Goal: Task Accomplishment & Management: Complete application form

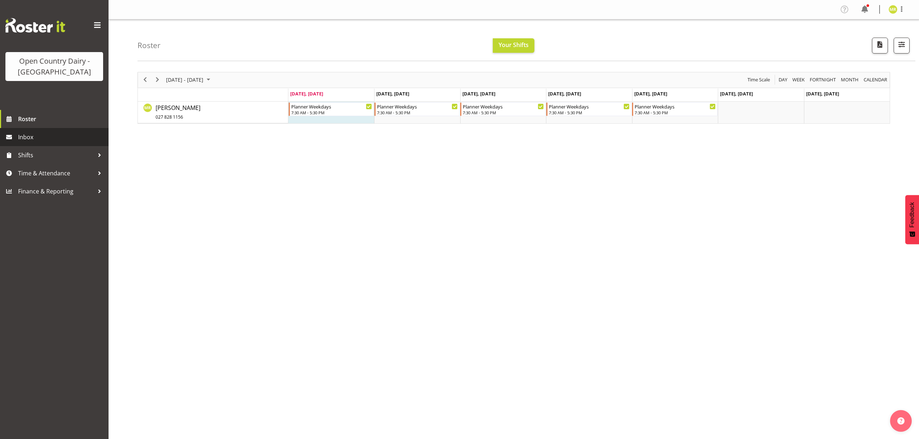
click at [44, 142] on span "Inbox" at bounding box center [61, 137] width 87 height 11
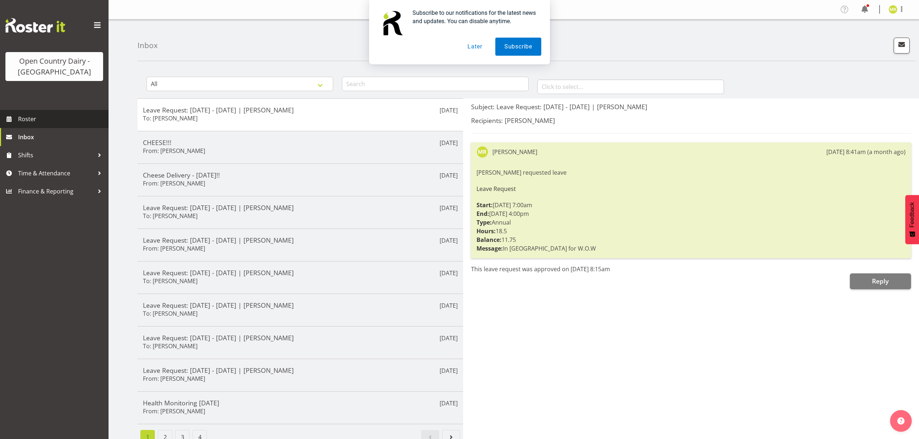
click at [43, 119] on span "Roster" at bounding box center [61, 119] width 87 height 11
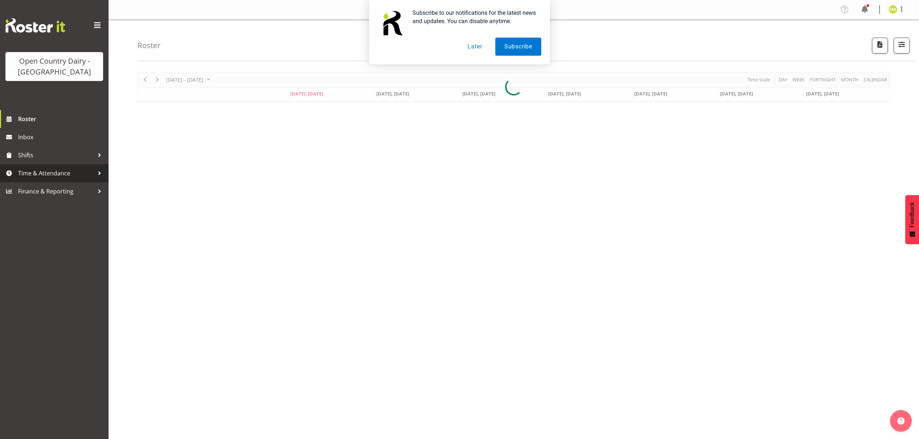
click at [20, 170] on span "Time & Attendance" at bounding box center [56, 173] width 76 height 11
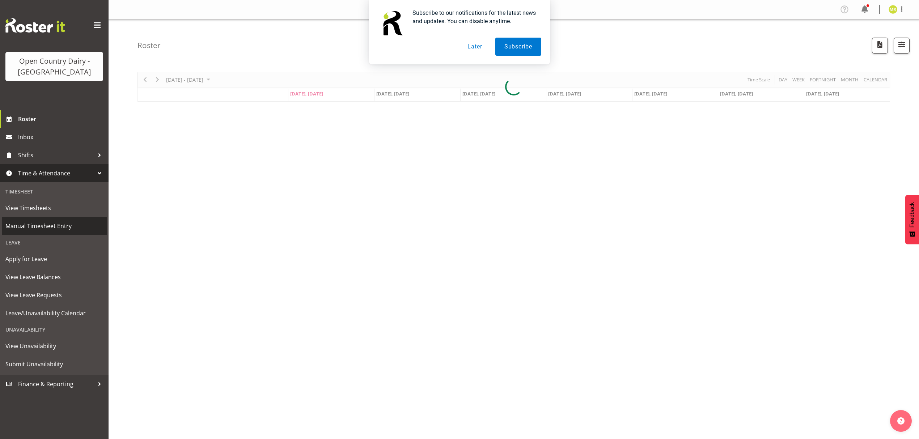
click at [43, 228] on span "Manual Timesheet Entry" at bounding box center [54, 226] width 98 height 11
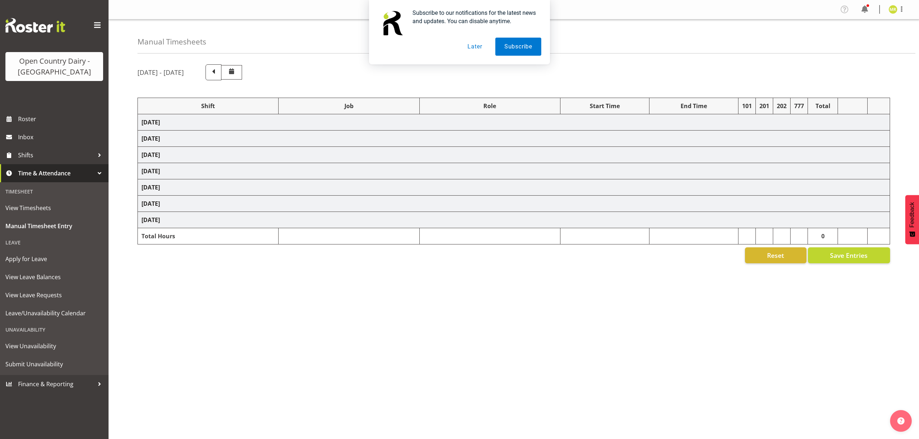
select select "34254"
select select "7"
select select "30"
select select "34254"
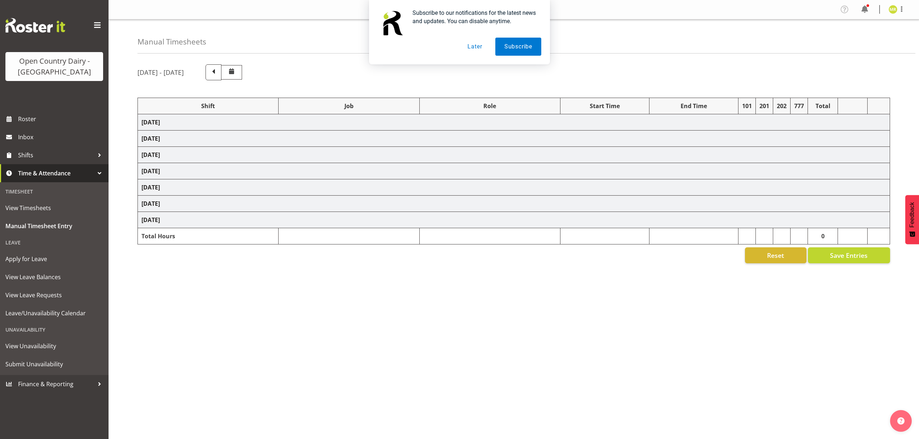
select select "34254"
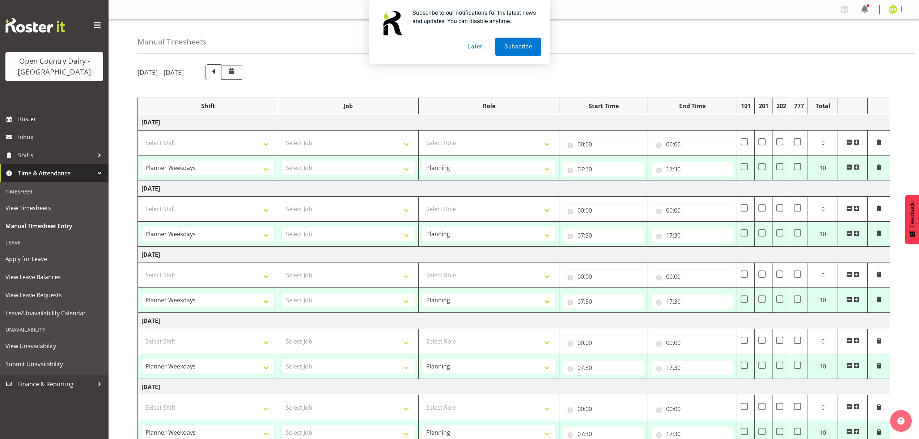
click at [474, 46] on button "Later" at bounding box center [474, 47] width 33 height 18
click at [591, 169] on input "07:30" at bounding box center [603, 169] width 81 height 14
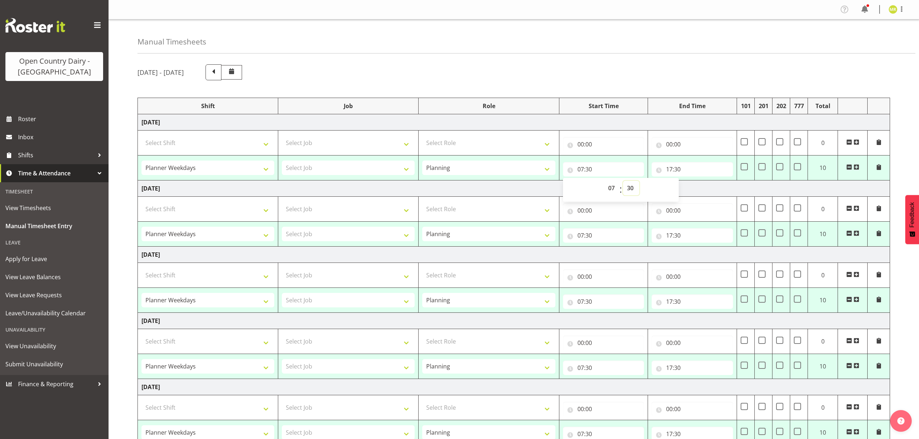
click at [628, 188] on select "00 01 02 03 04 05 06 07 08 09 10 11 12 13 14 15 16 17 18 19 20 21 22 23 24 25 2…" at bounding box center [631, 188] width 16 height 14
click at [631, 190] on select "00 01 02 03 04 05 06 07 08 09 10 11 12 13 14 15 16 17 18 19 20 21 22 23 24 25 2…" at bounding box center [631, 188] width 16 height 14
select select "0"
click at [623, 182] on select "00 01 02 03 04 05 06 07 08 09 10 11 12 13 14 15 16 17 18 19 20 21 22 23 24 25 2…" at bounding box center [631, 188] width 16 height 14
type input "07:00"
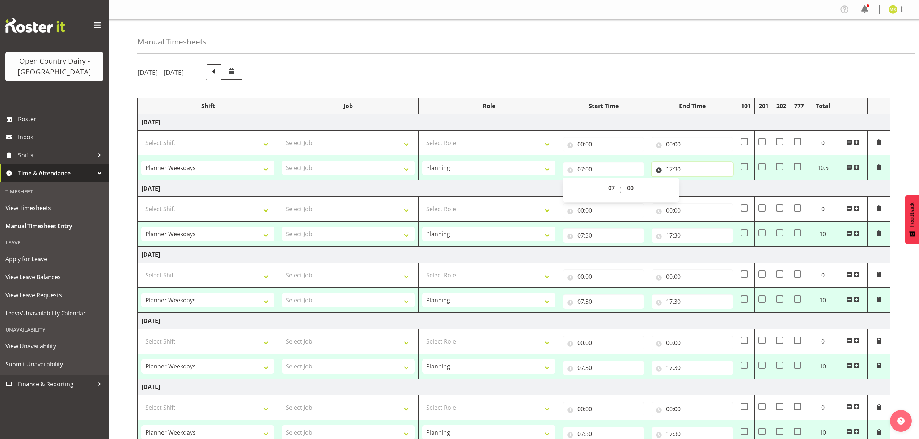
click at [675, 169] on input "17:30" at bounding box center [692, 169] width 81 height 14
click at [709, 191] on span ":" at bounding box center [709, 190] width 3 height 18
click at [702, 191] on select "00 01 02 03 04 05 06 07 08 09 10 11 12 13 14 15 16 17 18 19 20 21 22 23" at bounding box center [701, 188] width 16 height 14
select select "16"
click at [693, 182] on select "00 01 02 03 04 05 06 07 08 09 10 11 12 13 14 15 16 17 18 19 20 21 22 23" at bounding box center [701, 188] width 16 height 14
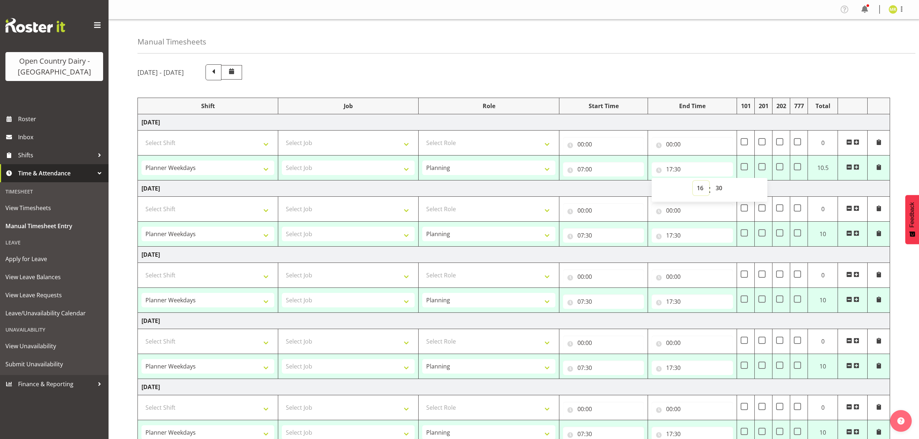
type input "16:30"
click at [719, 187] on select "00 01 02 03 04 05 06 07 08 09 10 11 12 13 14 15 16 17 18 19 20 21 22 23 24 25 2…" at bounding box center [720, 188] width 16 height 14
select select "0"
click at [712, 182] on select "00 01 02 03 04 05 06 07 08 09 10 11 12 13 14 15 16 17 18 19 20 21 22 23 24 25 2…" at bounding box center [720, 188] width 16 height 14
type input "16:00"
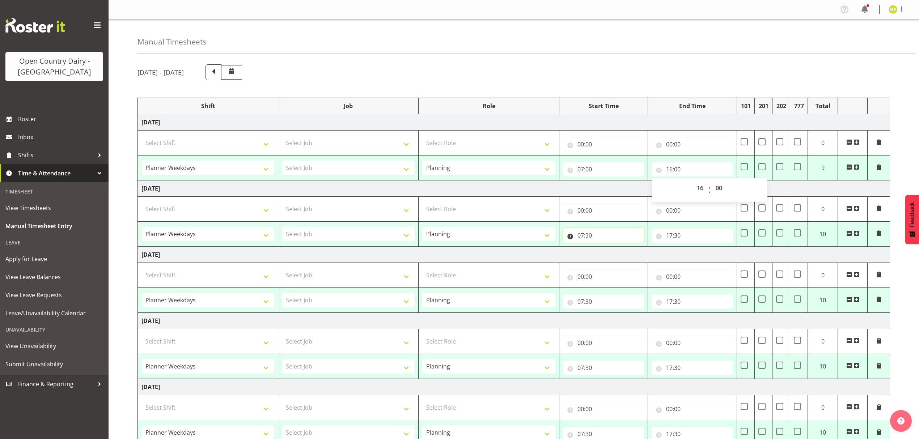
click at [584, 235] on input "07:30" at bounding box center [603, 235] width 81 height 14
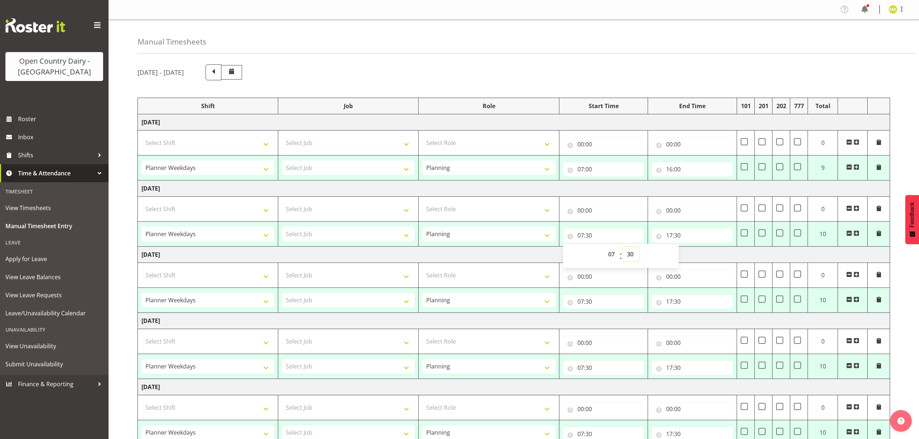
click at [632, 258] on select "00 01 02 03 04 05 06 07 08 09 10 11 12 13 14 15 16 17 18 19 20 21 22 23 24 25 2…" at bounding box center [631, 254] width 16 height 14
select select "0"
click at [623, 248] on select "00 01 02 03 04 05 06 07 08 09 10 11 12 13 14 15 16 17 18 19 20 21 22 23 24 25 2…" at bounding box center [631, 254] width 16 height 14
type input "07:00"
click at [670, 232] on input "17:30" at bounding box center [692, 235] width 81 height 14
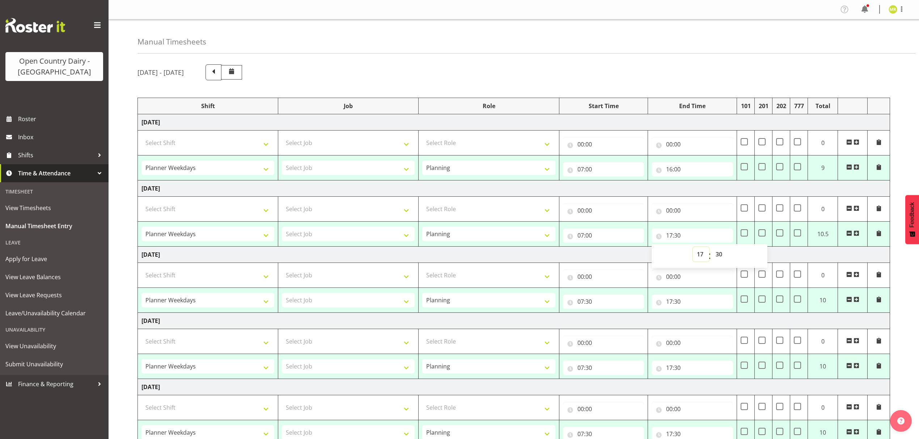
click at [703, 252] on select "00 01 02 03 04 05 06 07 08 09 10 11 12 13 14 15 16 17 18 19 20 21 22 23" at bounding box center [701, 254] width 16 height 14
select select "16"
click at [693, 248] on select "00 01 02 03 04 05 06 07 08 09 10 11 12 13 14 15 16 17 18 19 20 21 22 23" at bounding box center [701, 254] width 16 height 14
type input "16:30"
drag, startPoint x: 712, startPoint y: 260, endPoint x: 714, endPoint y: 251, distance: 8.9
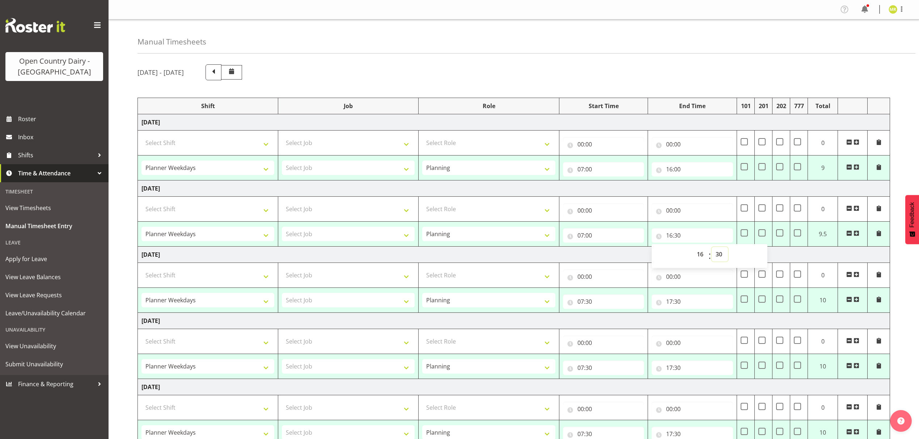
click at [712, 260] on select "00 01 02 03 04 05 06 07 08 09 10 11 12 13 14 15 16 17 18 19 20 21 22 23 24 25 2…" at bounding box center [720, 254] width 16 height 14
select select "0"
click at [712, 248] on select "00 01 02 03 04 05 06 07 08 09 10 11 12 13 14 15 16 17 18 19 20 21 22 23 24 25 2…" at bounding box center [720, 254] width 16 height 14
type input "16:00"
click at [588, 306] on input "07:30" at bounding box center [603, 301] width 81 height 14
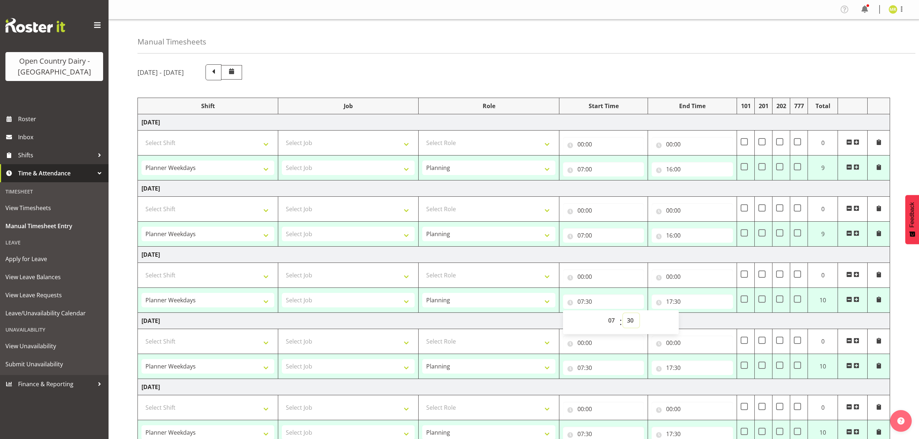
click at [630, 324] on select "00 01 02 03 04 05 06 07 08 09 10 11 12 13 14 15 16 17 18 19 20 21 22 23 24 25 2…" at bounding box center [631, 320] width 16 height 14
select select "0"
click at [623, 315] on select "00 01 02 03 04 05 06 07 08 09 10 11 12 13 14 15 16 17 18 19 20 21 22 23 24 25 2…" at bounding box center [631, 320] width 16 height 14
type input "07:00"
click at [670, 303] on input "17:30" at bounding box center [692, 301] width 81 height 14
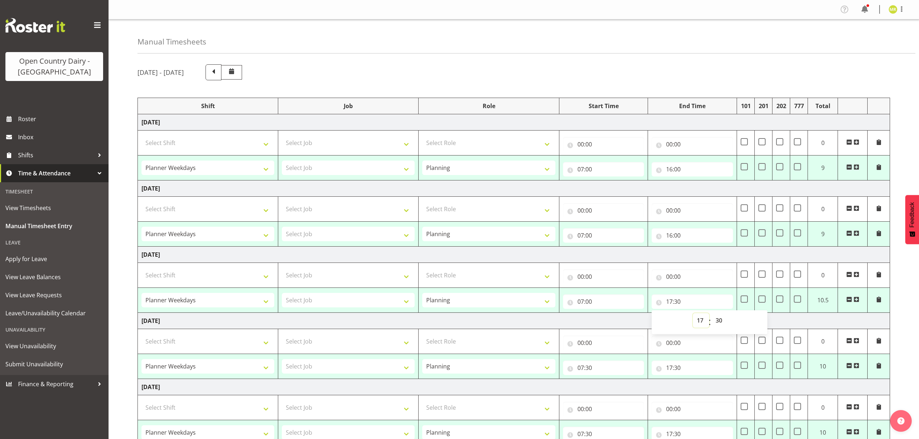
drag, startPoint x: 702, startPoint y: 321, endPoint x: 702, endPoint y: 316, distance: 4.7
click at [702, 321] on select "00 01 02 03 04 05 06 07 08 09 10 11 12 13 14 15 16 17 18 19 20 21 22 23" at bounding box center [701, 320] width 16 height 14
select select "16"
click at [693, 315] on select "00 01 02 03 04 05 06 07 08 09 10 11 12 13 14 15 16 17 18 19 20 21 22 23" at bounding box center [701, 320] width 16 height 14
type input "16:30"
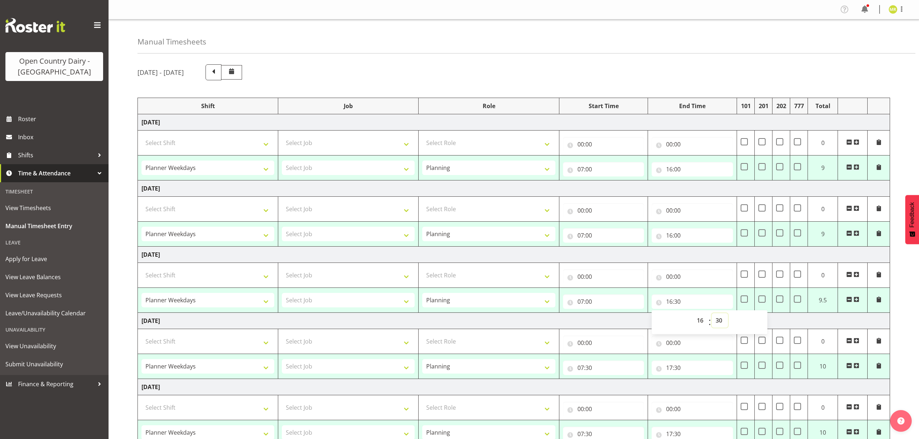
click at [718, 319] on select "00 01 02 03 04 05 06 07 08 09 10 11 12 13 14 15 16 17 18 19 20 21 22 23 24 25 2…" at bounding box center [720, 320] width 16 height 14
select select "0"
click at [712, 315] on select "00 01 02 03 04 05 06 07 08 09 10 11 12 13 14 15 16 17 18 19 20 21 22 23 24 25 2…" at bounding box center [720, 320] width 16 height 14
type input "16:00"
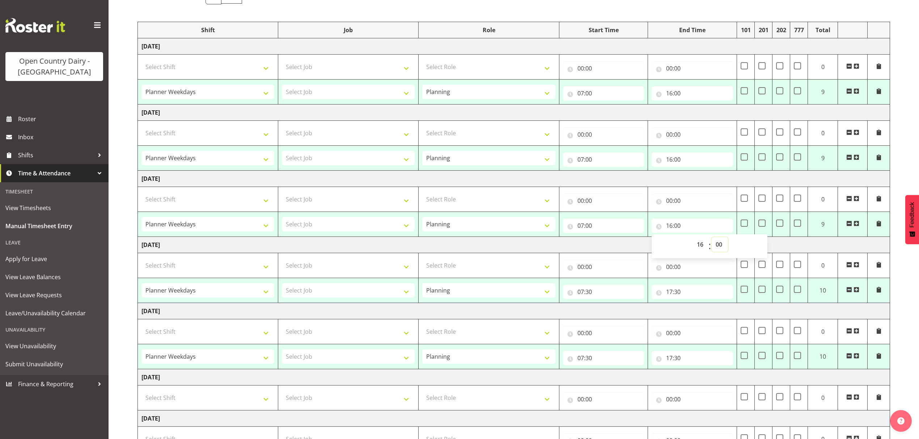
scroll to position [139, 0]
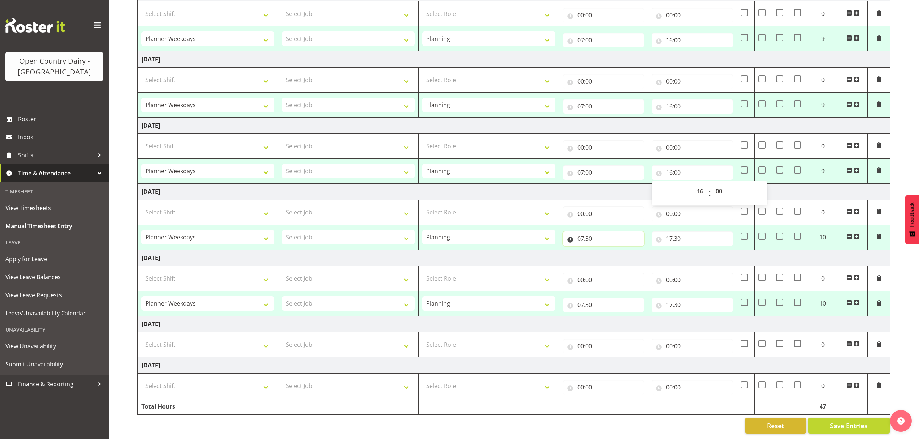
click at [586, 236] on input "07:30" at bounding box center [603, 239] width 81 height 14
click at [631, 250] on select "00 01 02 03 04 05 06 07 08 09 10 11 12 13 14 15 16 17 18 19 20 21 22 23 24 25 2…" at bounding box center [631, 257] width 16 height 14
select select "0"
click at [623, 250] on select "00 01 02 03 04 05 06 07 08 09 10 11 12 13 14 15 16 17 18 19 20 21 22 23 24 25 2…" at bounding box center [631, 257] width 16 height 14
type input "07:00"
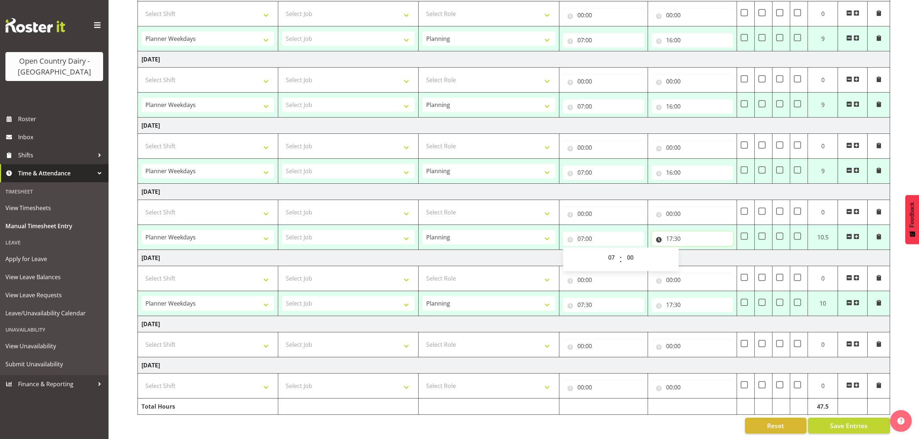
click at [675, 232] on input "17:30" at bounding box center [692, 239] width 81 height 14
click at [696, 250] on select "00 01 02 03 04 05 06 07 08 09 10 11 12 13 14 15 16 17 18 19 20 21 22 23" at bounding box center [701, 257] width 16 height 14
select select "16"
click at [693, 250] on select "00 01 02 03 04 05 06 07 08 09 10 11 12 13 14 15 16 17 18 19 20 21 22 23" at bounding box center [701, 257] width 16 height 14
type input "16:30"
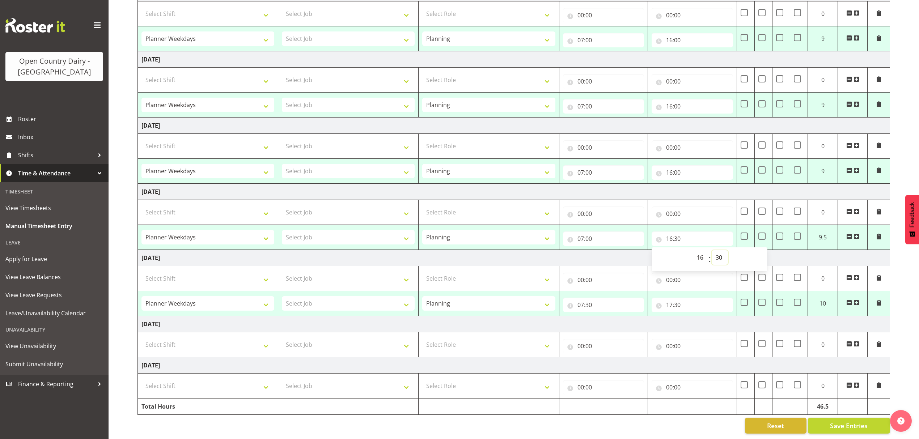
drag, startPoint x: 718, startPoint y: 254, endPoint x: 717, endPoint y: 244, distance: 10.2
click at [718, 254] on select "00 01 02 03 04 05 06 07 08 09 10 11 12 13 14 15 16 17 18 19 20 21 22 23 24 25 2…" at bounding box center [720, 257] width 16 height 14
select select "0"
click at [712, 250] on select "00 01 02 03 04 05 06 07 08 09 10 11 12 13 14 15 16 17 18 19 20 21 22 23 24 25 2…" at bounding box center [720, 257] width 16 height 14
type input "16:00"
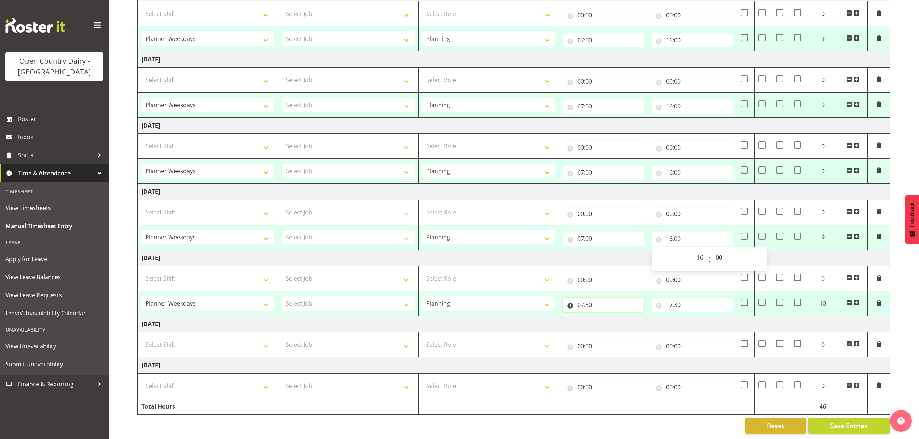
click at [582, 298] on input "07:30" at bounding box center [603, 305] width 81 height 14
click at [634, 317] on select "00 01 02 03 04 05 06 07 08 09 10 11 12 13 14 15 16 17 18 19 20 21 22 23 24 25 2…" at bounding box center [631, 324] width 16 height 14
select select "0"
click at [623, 317] on select "00 01 02 03 04 05 06 07 08 09 10 11 12 13 14 15 16 17 18 19 20 21 22 23 24 25 2…" at bounding box center [631, 324] width 16 height 14
type input "07:00"
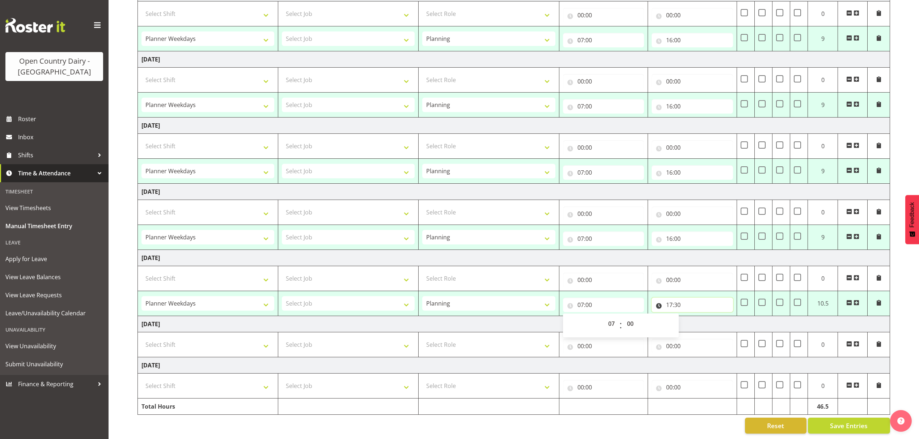
click at [663, 298] on input "17:30" at bounding box center [692, 305] width 81 height 14
click at [699, 317] on select "00 01 02 03 04 05 06 07 08 09 10 11 12 13 14 15 16 17 18 19 20 21 22 23" at bounding box center [701, 324] width 16 height 14
select select "16"
click at [693, 317] on select "00 01 02 03 04 05 06 07 08 09 10 11 12 13 14 15 16 17 18 19 20 21 22 23" at bounding box center [701, 324] width 16 height 14
type input "16:30"
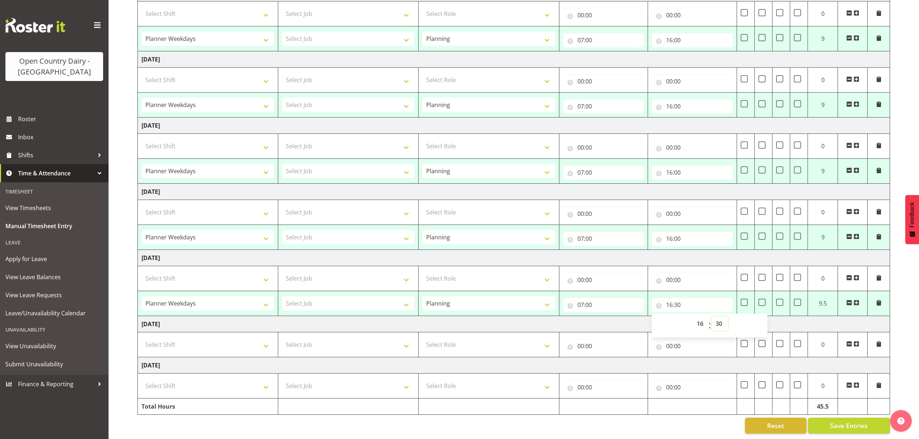
click at [716, 317] on select "00 01 02 03 04 05 06 07 08 09 10 11 12 13 14 15 16 17 18 19 20 21 22 23 24 25 2…" at bounding box center [720, 324] width 16 height 14
select select "0"
click at [712, 317] on select "00 01 02 03 04 05 06 07 08 09 10 11 12 13 14 15 16 17 18 19 20 21 22 23 24 25 2…" at bounding box center [720, 324] width 16 height 14
type input "16:00"
click at [852, 421] on span "Save Entries" at bounding box center [849, 425] width 38 height 9
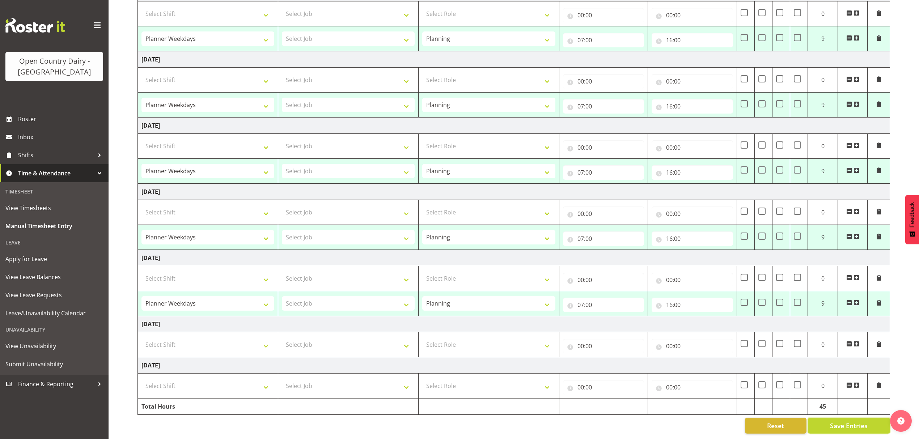
select select "34254"
type input "07:00"
type input "16:00"
select select "34254"
type input "07:00"
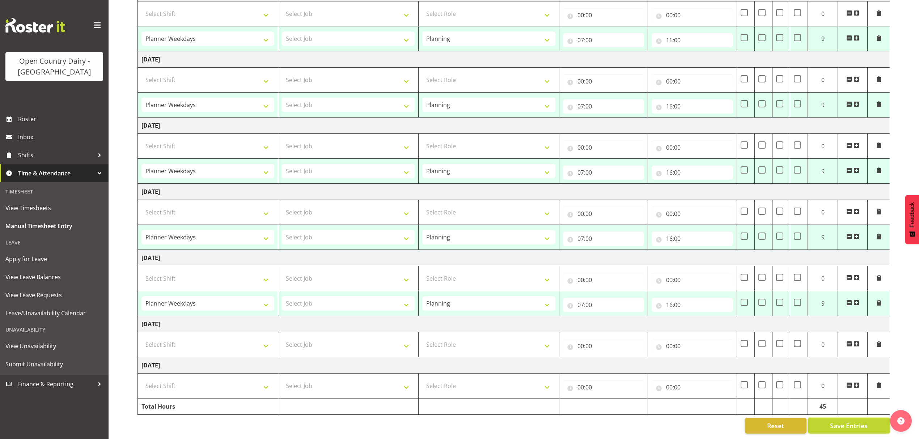
type input "16:00"
select select "34254"
type input "07:00"
type input "16:00"
select select "34254"
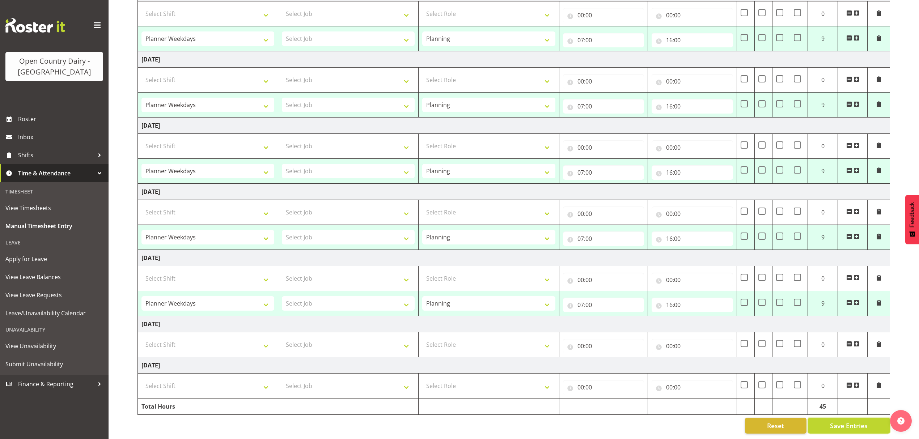
type input "07:00"
type input "16:00"
select select "34254"
type input "07:00"
type input "16:00"
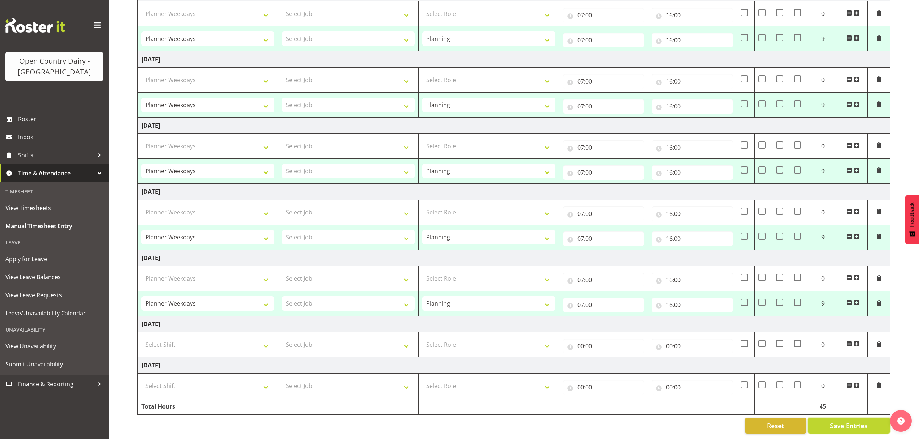
select select "34254"
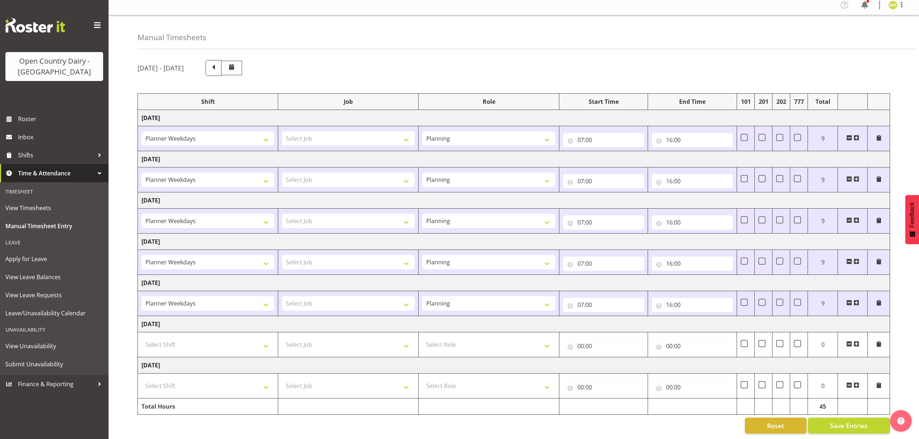
scroll to position [0, 0]
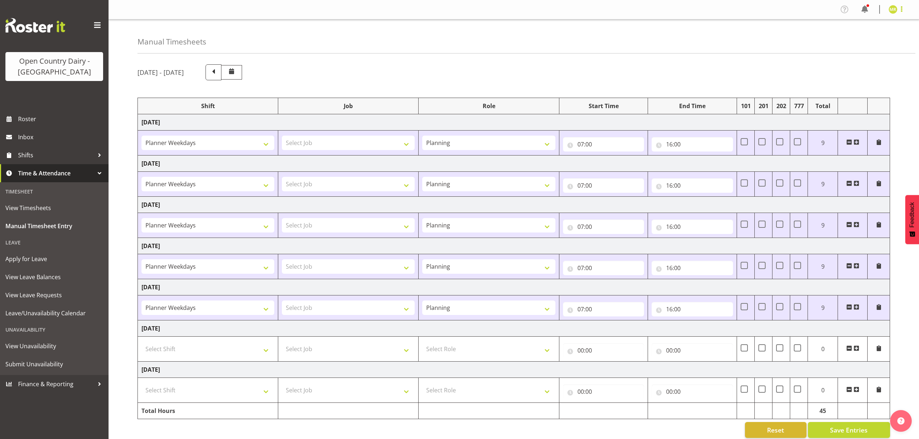
drag, startPoint x: 901, startPoint y: 3, endPoint x: 899, endPoint y: 7, distance: 4.7
click at [901, 3] on div "Profile Log Out" at bounding box center [514, 10] width 810 height 20
click at [897, 10] on span at bounding box center [901, 9] width 9 height 9
click at [869, 45] on div "Profile Log Out" at bounding box center [870, 32] width 69 height 32
click at [869, 41] on link "Log Out" at bounding box center [870, 37] width 69 height 13
